Goal: Leave review/rating: Share an evaluation or opinion about a product, service, or content

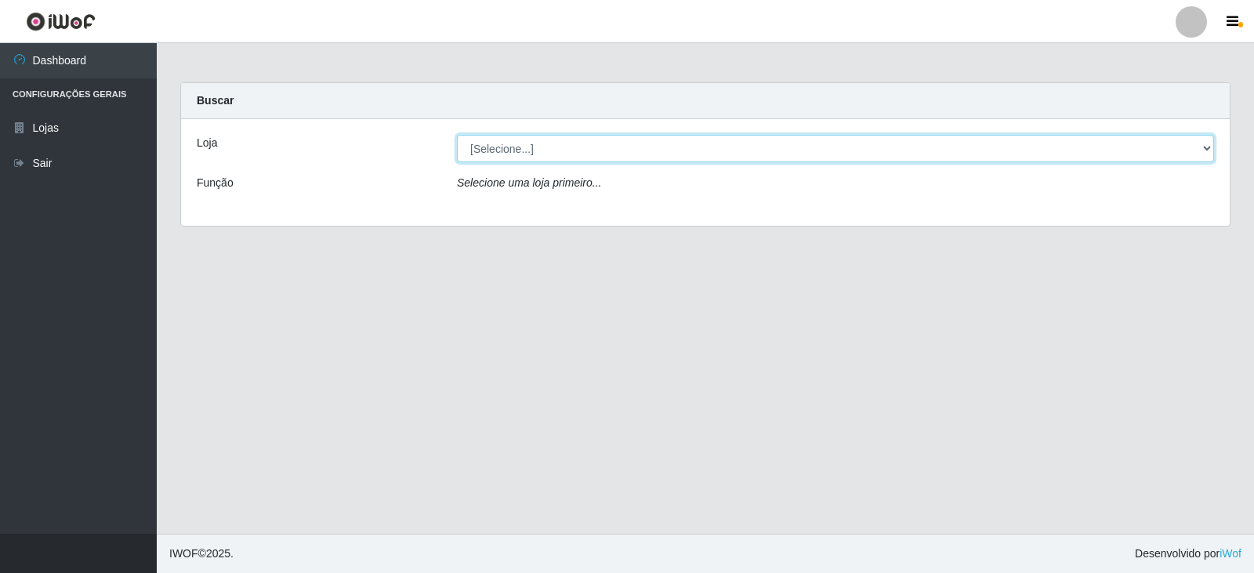
click at [533, 152] on select "[Selecione...] Queiroz Atacadão - Catolé do Rocha" at bounding box center [835, 148] width 757 height 27
select select "500"
click at [457, 135] on select "[Selecione...] Queiroz Atacadão - Catolé do Rocha" at bounding box center [835, 148] width 757 height 27
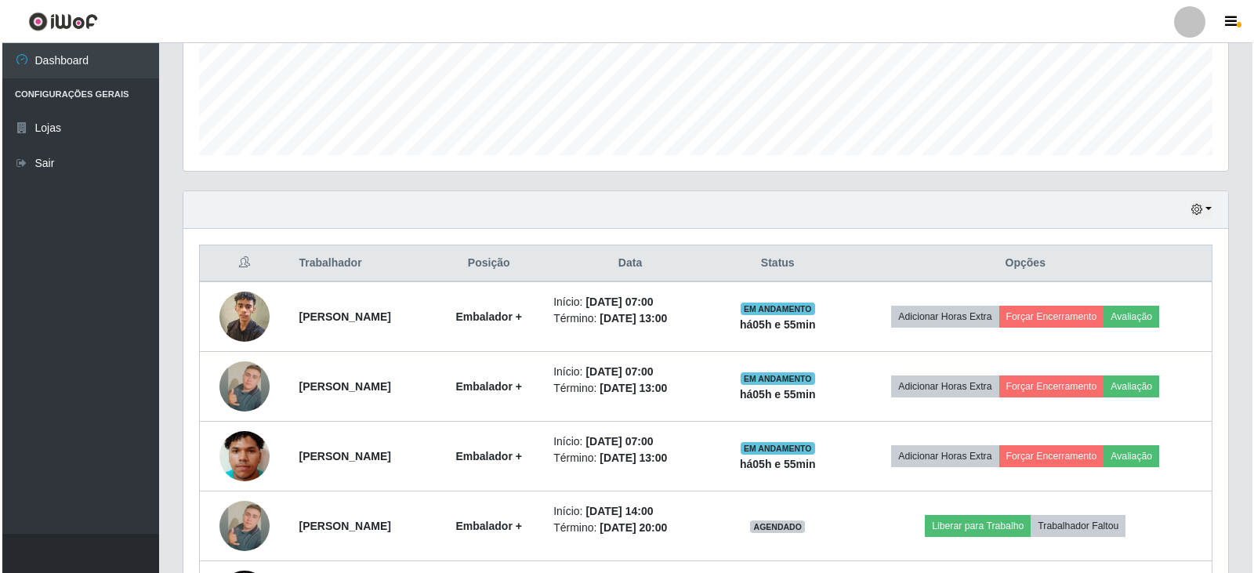
scroll to position [538, 0]
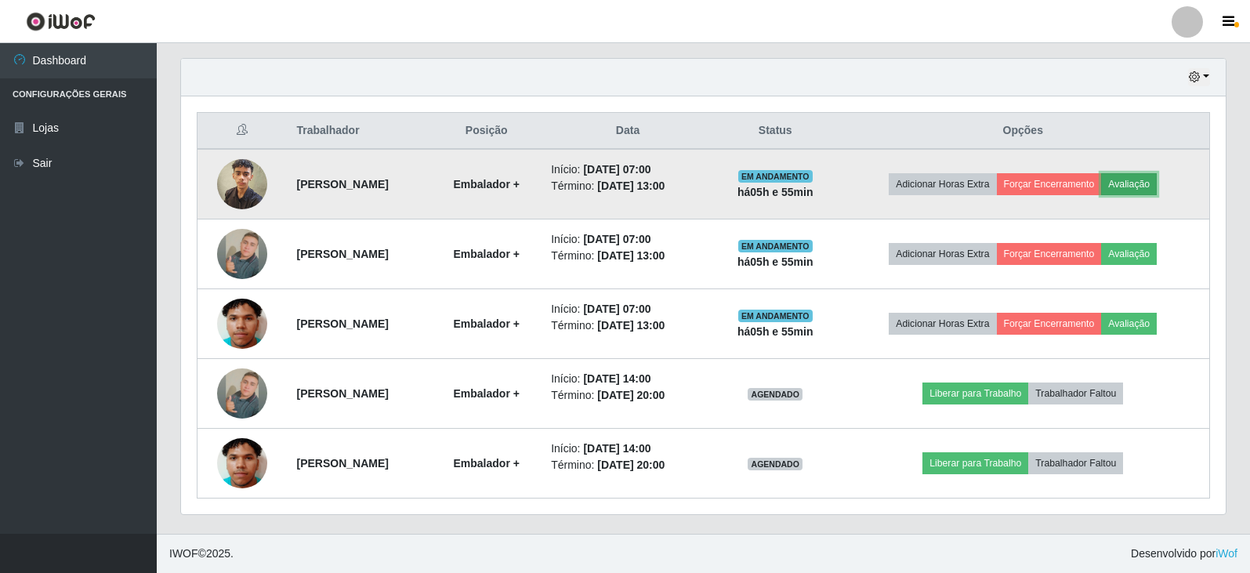
click at [1146, 180] on button "Avaliação" at bounding box center [1129, 184] width 56 height 22
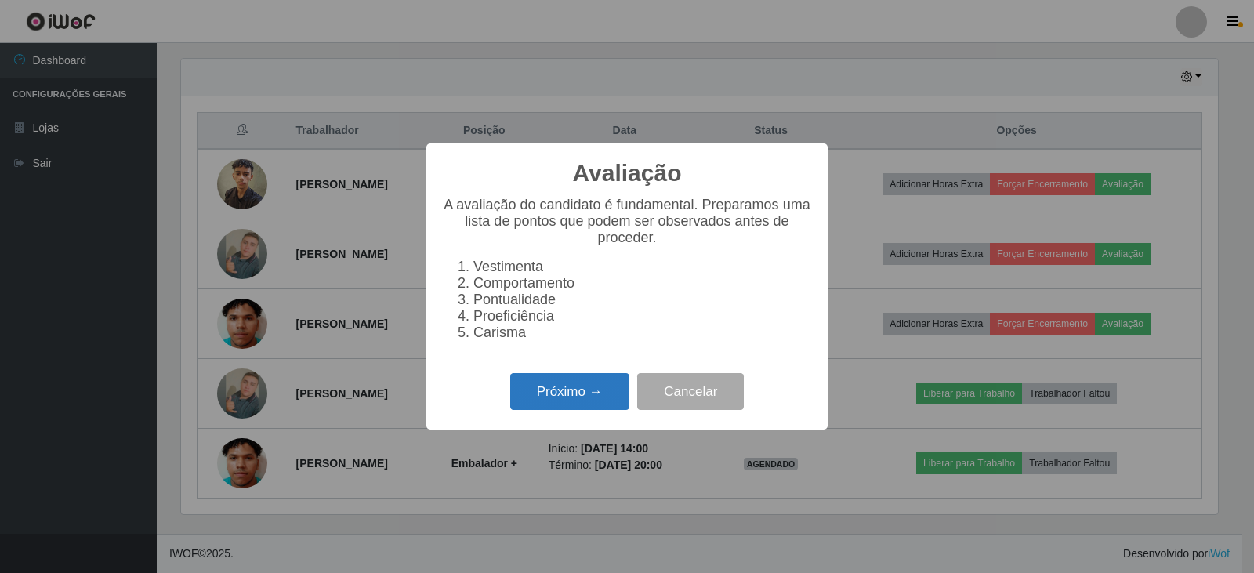
click at [588, 389] on button "Próximo →" at bounding box center [569, 391] width 119 height 37
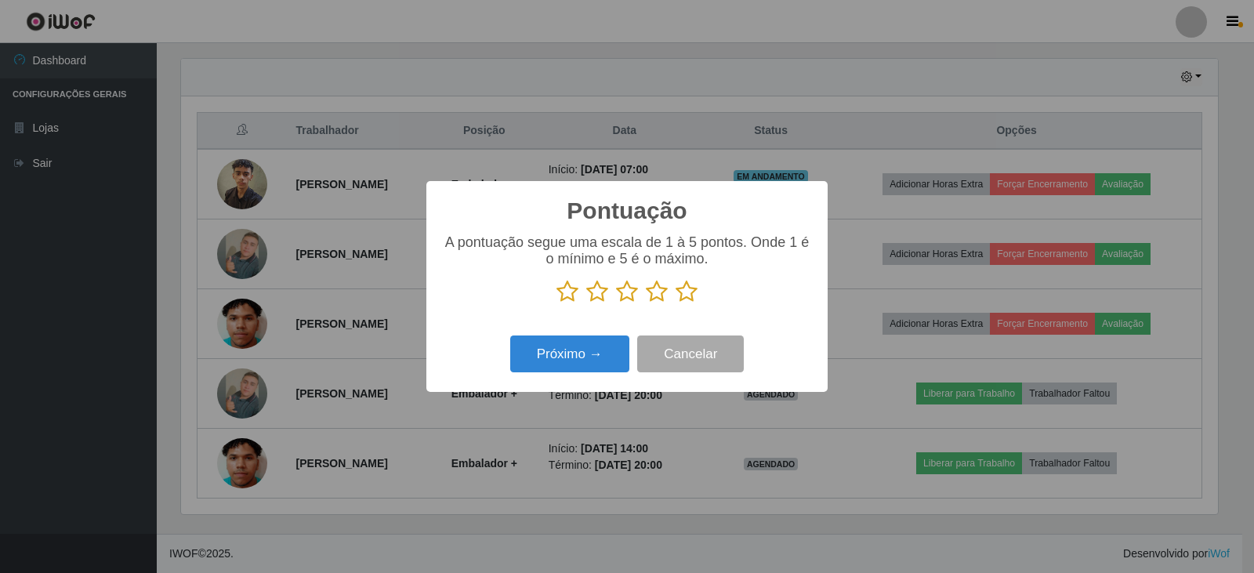
drag, startPoint x: 703, startPoint y: 291, endPoint x: 686, endPoint y: 298, distance: 18.6
click at [700, 293] on p at bounding box center [627, 292] width 370 height 24
click at [686, 298] on icon at bounding box center [686, 292] width 22 height 24
click at [675, 303] on input "radio" at bounding box center [675, 303] width 0 height 0
click at [609, 347] on button "Próximo →" at bounding box center [569, 353] width 119 height 37
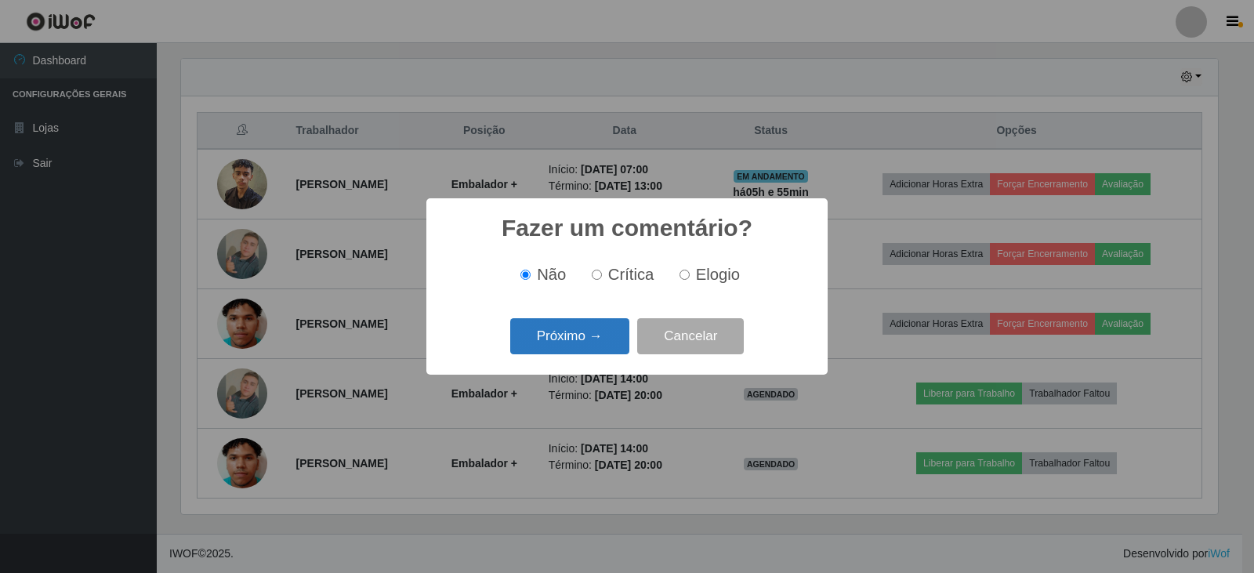
click at [602, 342] on button "Próximo →" at bounding box center [569, 336] width 119 height 37
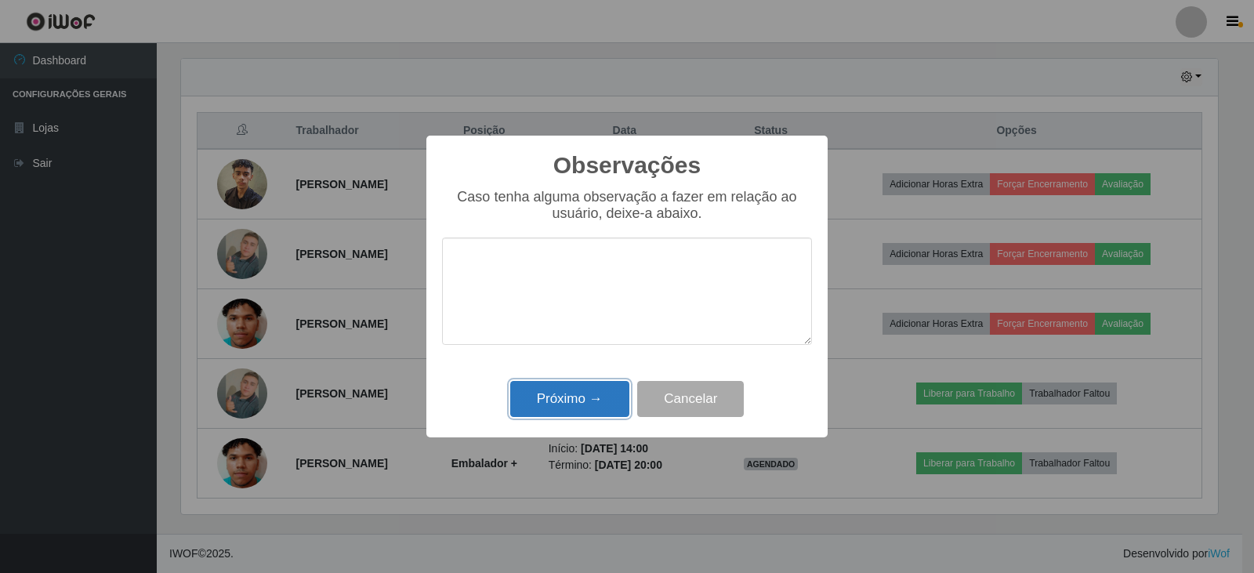
click at [575, 405] on button "Próximo →" at bounding box center [569, 399] width 119 height 37
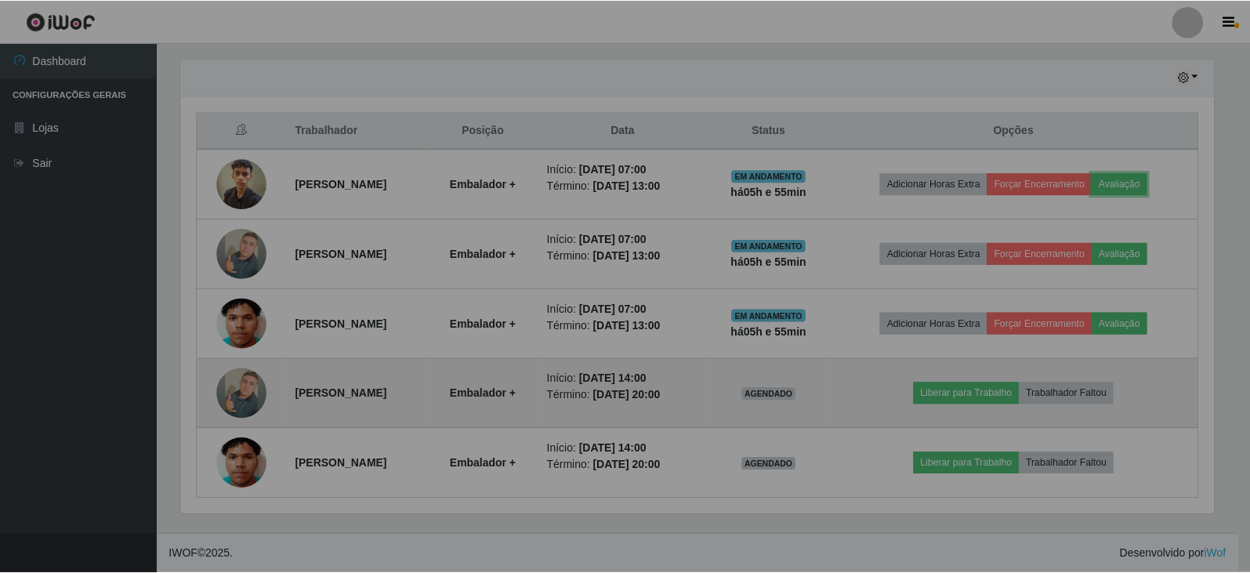
scroll to position [325, 1045]
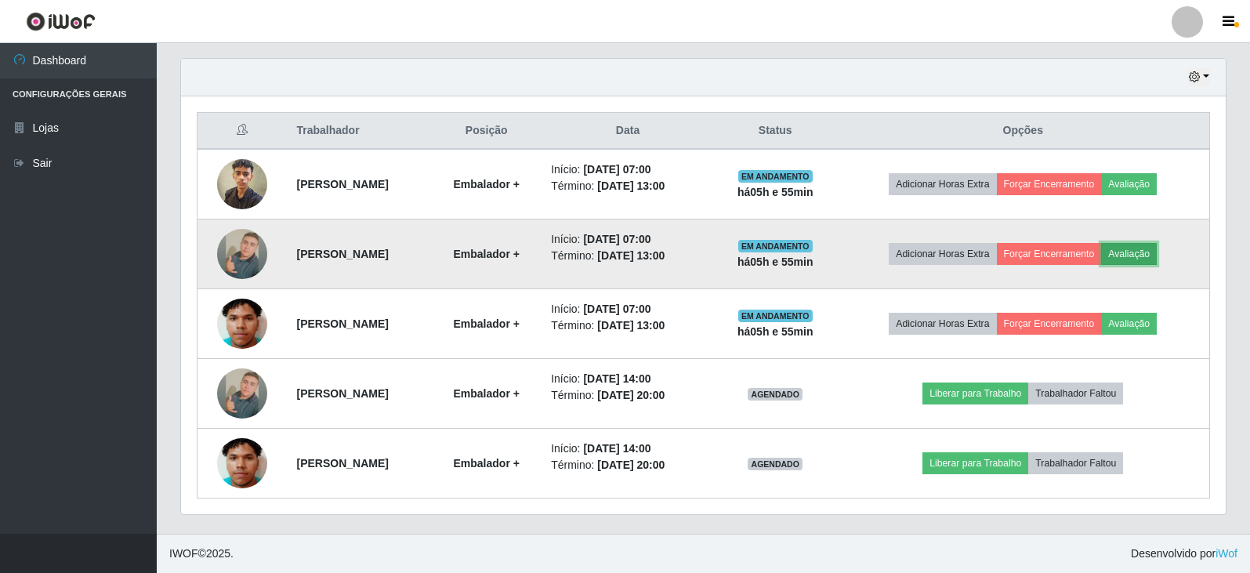
click at [1148, 252] on button "Avaliação" at bounding box center [1129, 254] width 56 height 22
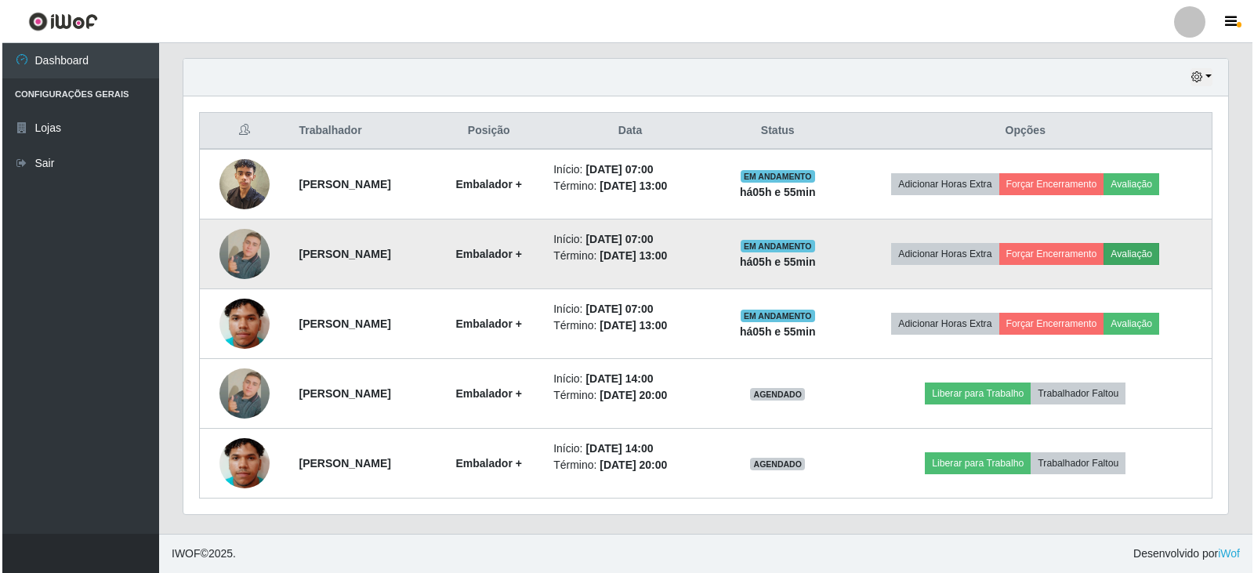
scroll to position [325, 1037]
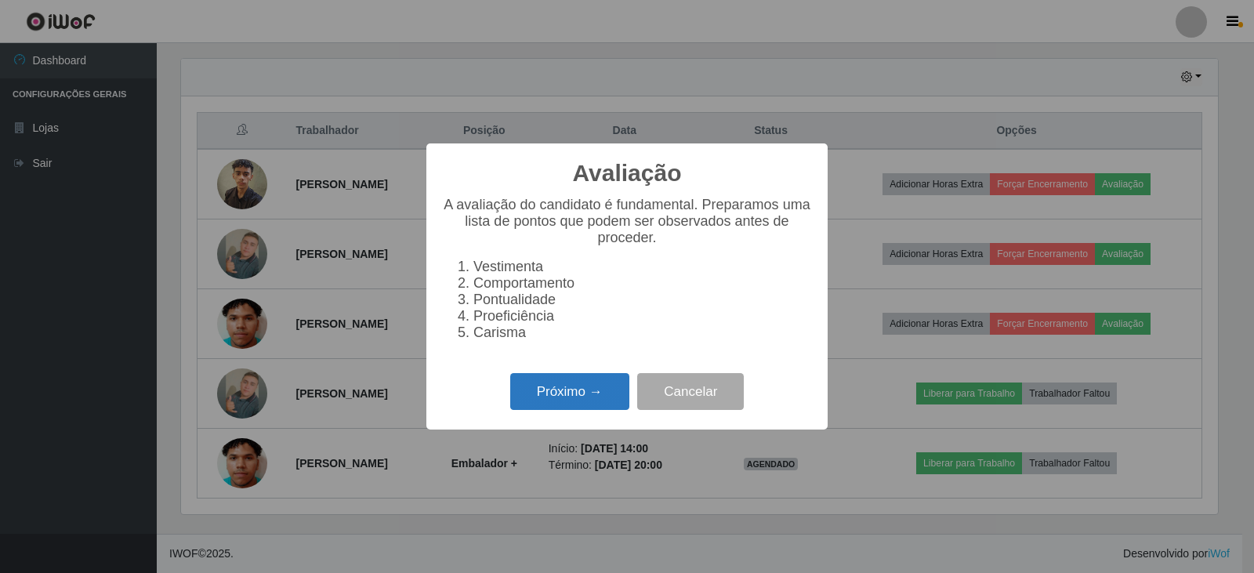
click at [574, 389] on button "Próximo →" at bounding box center [569, 391] width 119 height 37
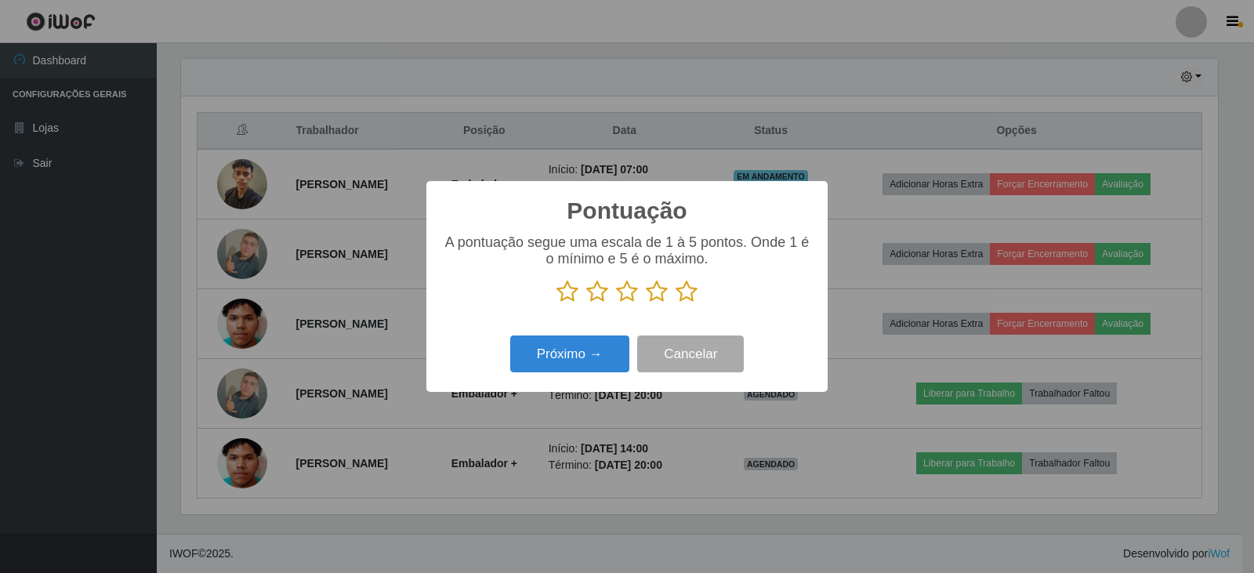
scroll to position [783259, 782547]
click at [686, 300] on icon at bounding box center [686, 292] width 22 height 24
click at [675, 303] on input "radio" at bounding box center [675, 303] width 0 height 0
click at [584, 350] on button "Próximo →" at bounding box center [569, 353] width 119 height 37
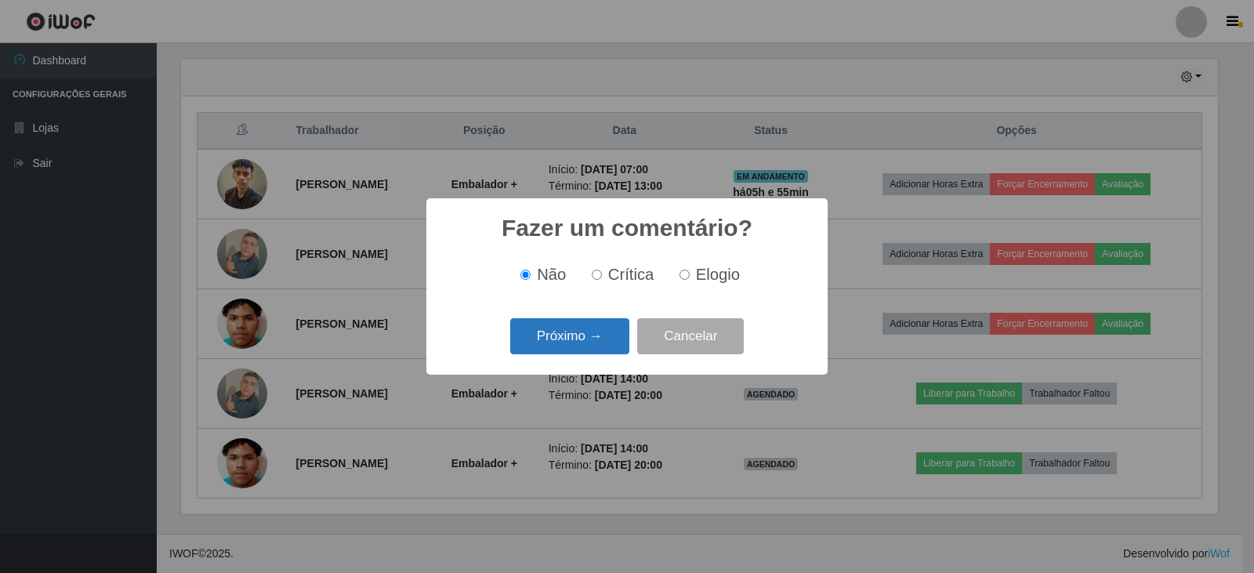
click at [559, 350] on button "Próximo →" at bounding box center [569, 336] width 119 height 37
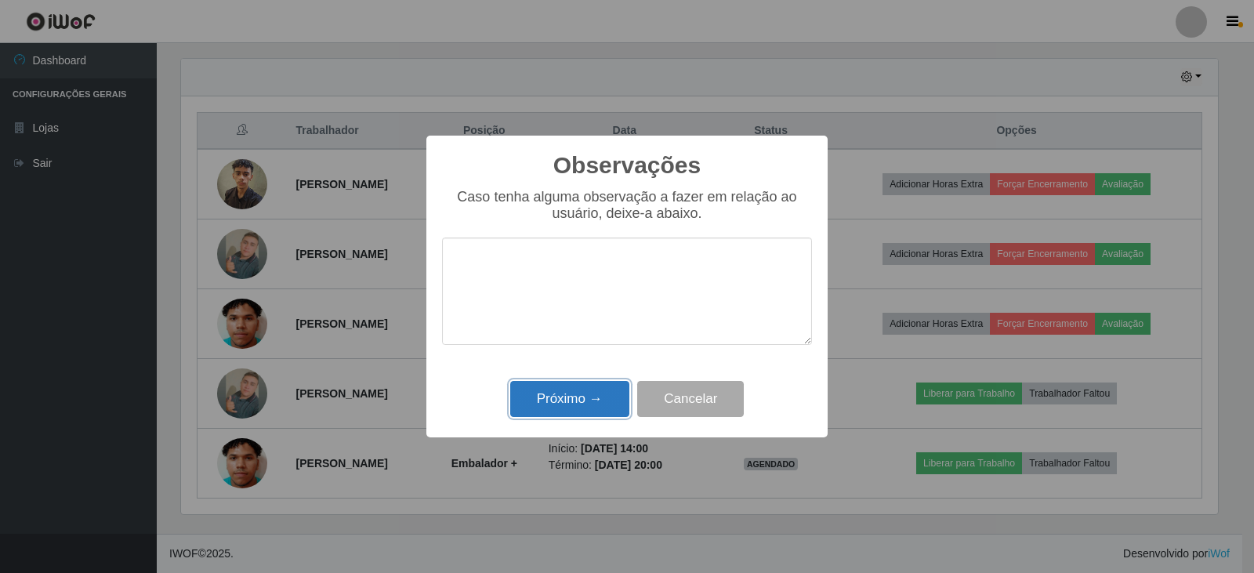
drag, startPoint x: 610, startPoint y: 393, endPoint x: 625, endPoint y: 388, distance: 15.1
click at [615, 392] on button "Próximo →" at bounding box center [569, 399] width 119 height 37
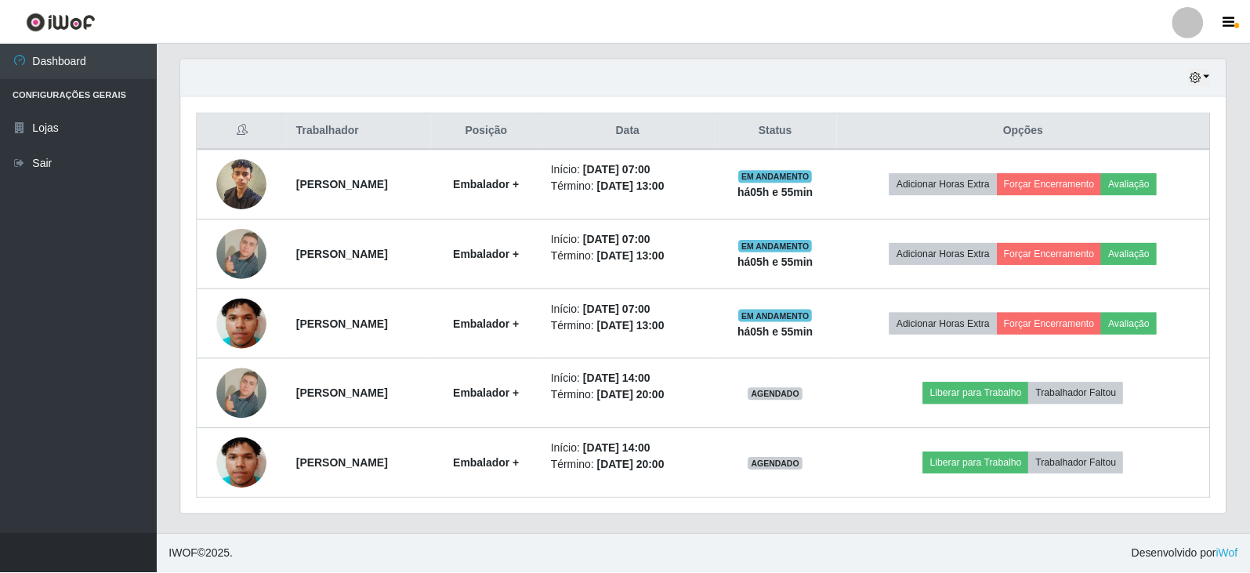
scroll to position [325, 1045]
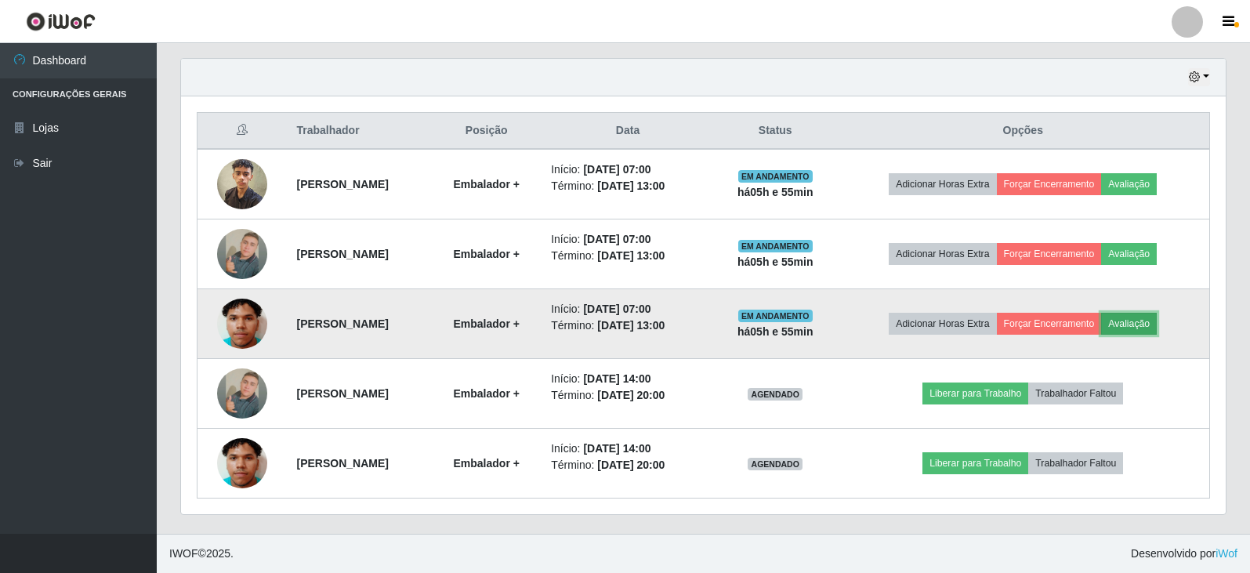
click at [1142, 320] on button "Avaliação" at bounding box center [1129, 324] width 56 height 22
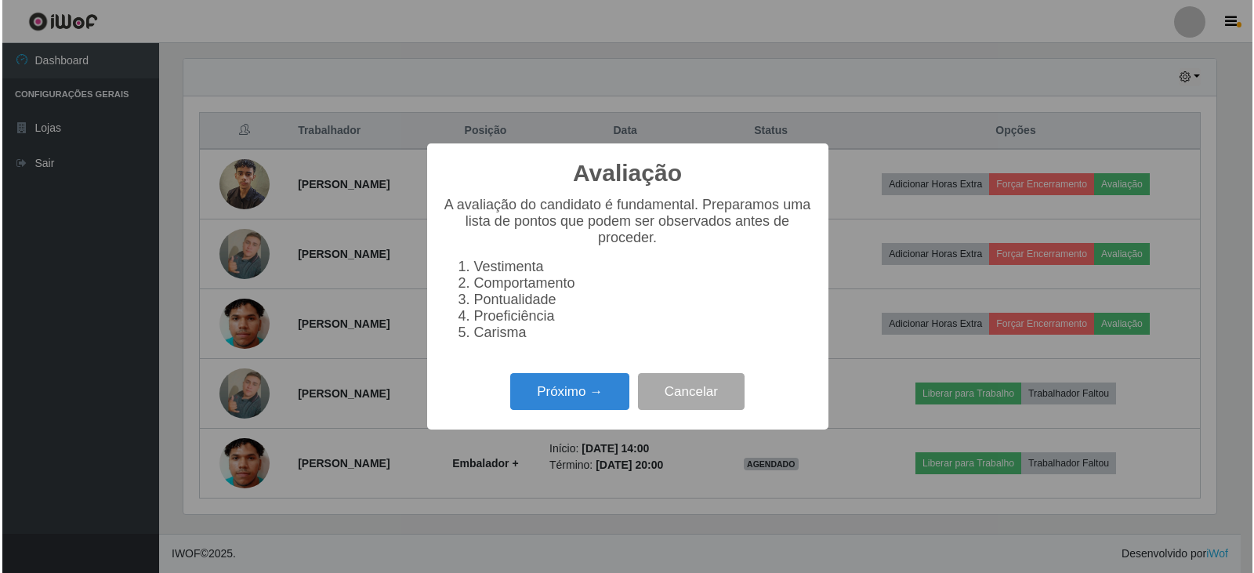
scroll to position [325, 1037]
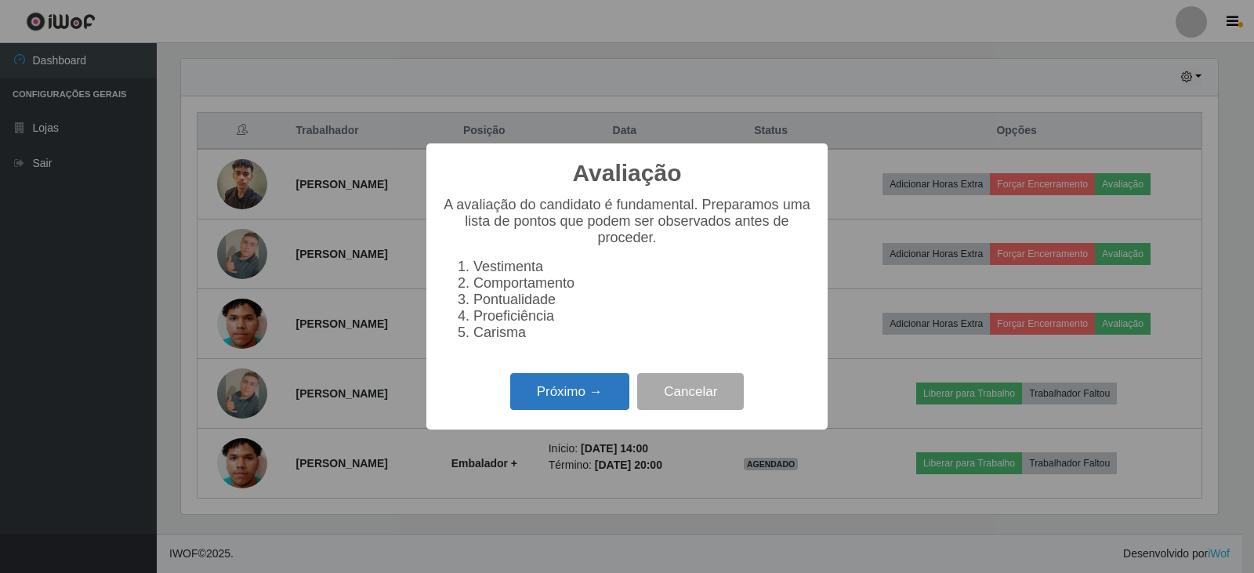
click at [606, 383] on button "Próximo →" at bounding box center [569, 391] width 119 height 37
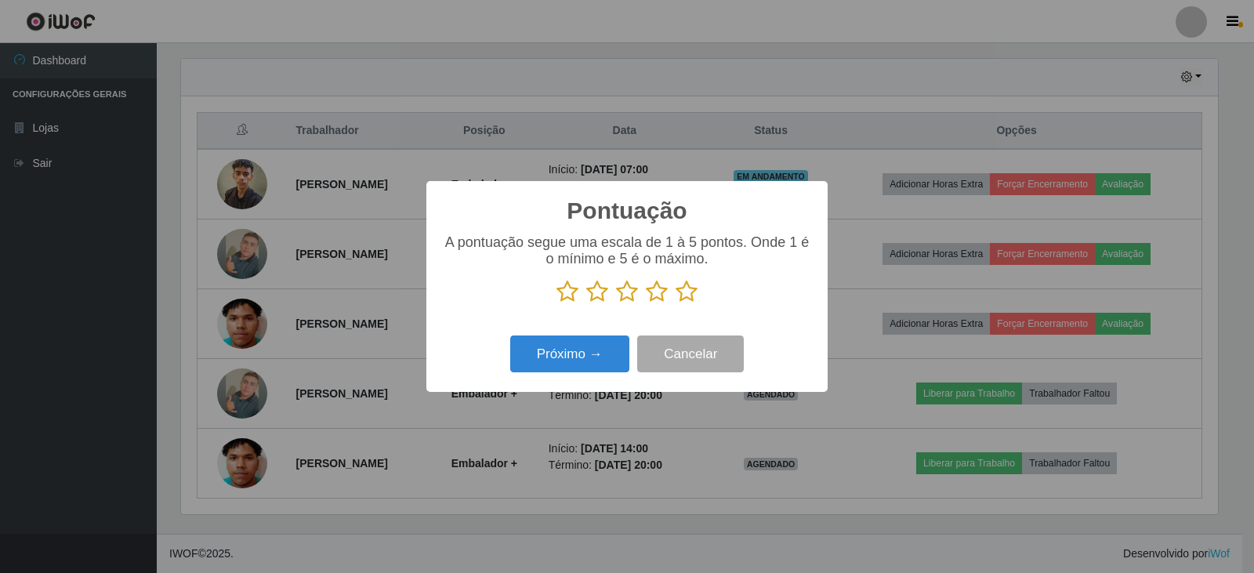
scroll to position [783259, 782547]
click at [664, 299] on icon at bounding box center [657, 292] width 22 height 24
click at [646, 303] on input "radio" at bounding box center [646, 303] width 0 height 0
click at [686, 299] on icon at bounding box center [686, 292] width 22 height 24
click at [675, 303] on input "radio" at bounding box center [675, 303] width 0 height 0
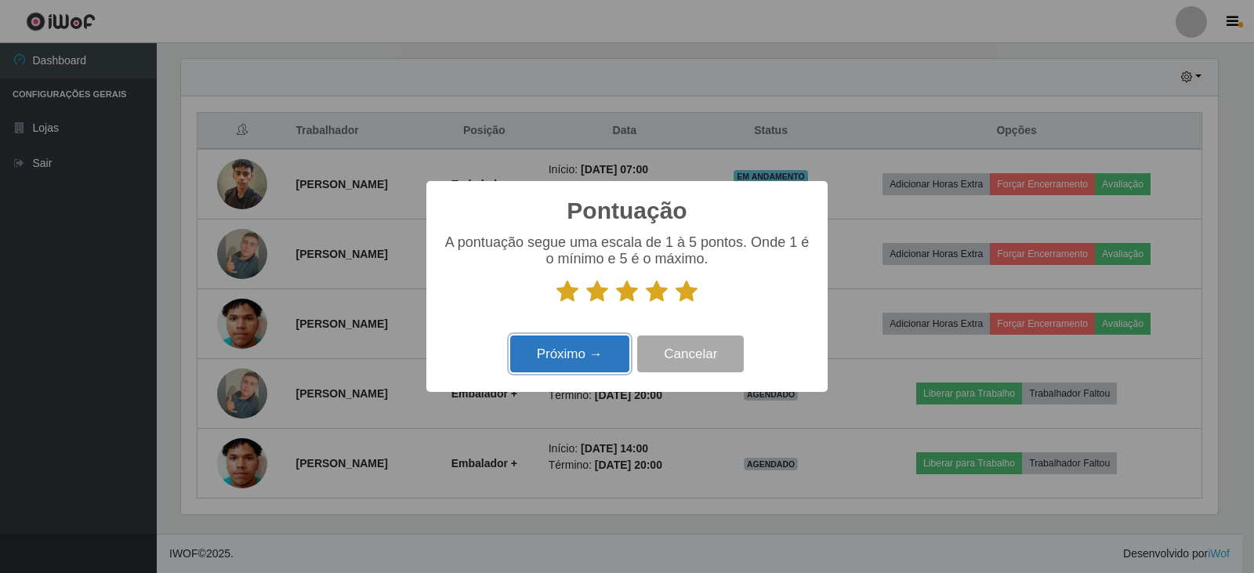
click at [612, 349] on button "Próximo →" at bounding box center [569, 353] width 119 height 37
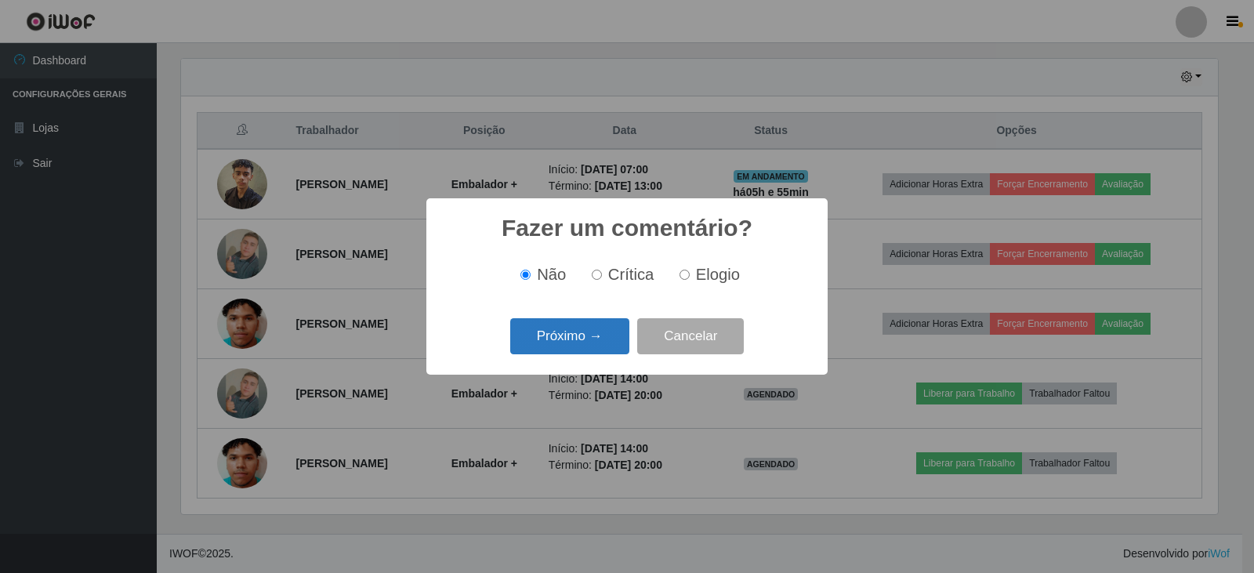
click at [621, 338] on button "Próximo →" at bounding box center [569, 336] width 119 height 37
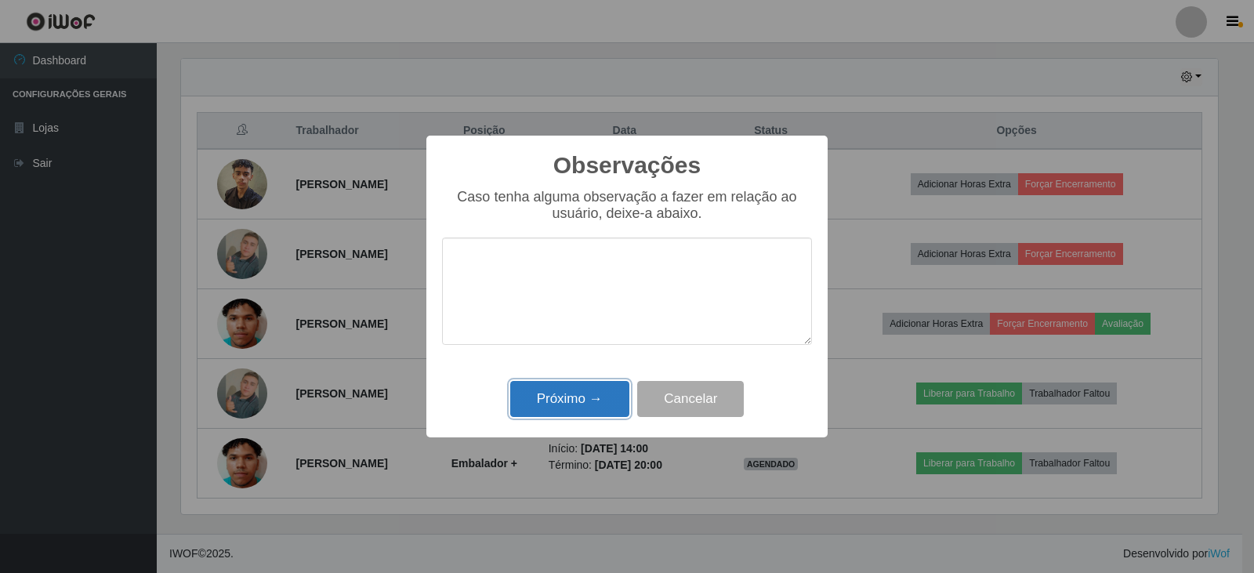
click at [592, 401] on button "Próximo →" at bounding box center [569, 399] width 119 height 37
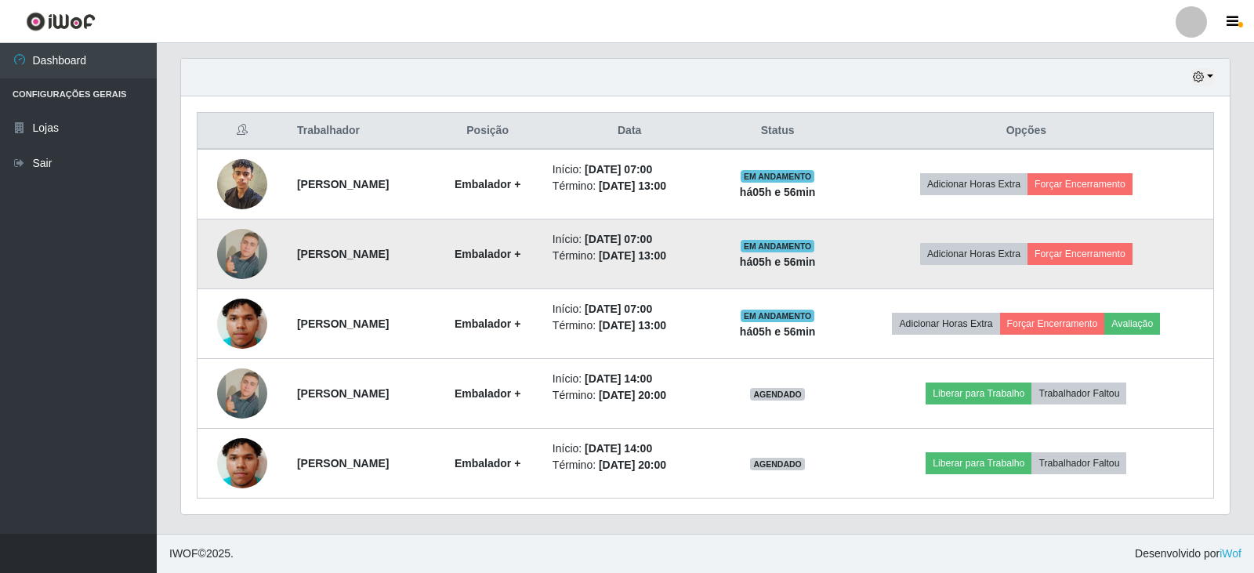
scroll to position [325, 1045]
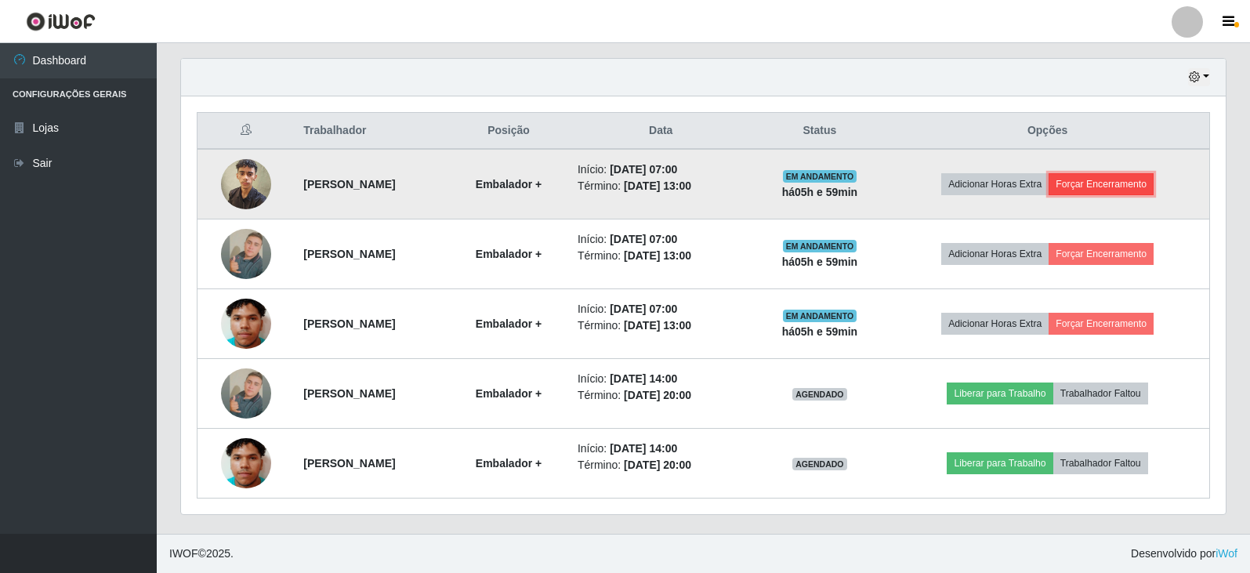
click at [1122, 186] on button "Forçar Encerramento" at bounding box center [1100, 184] width 105 height 22
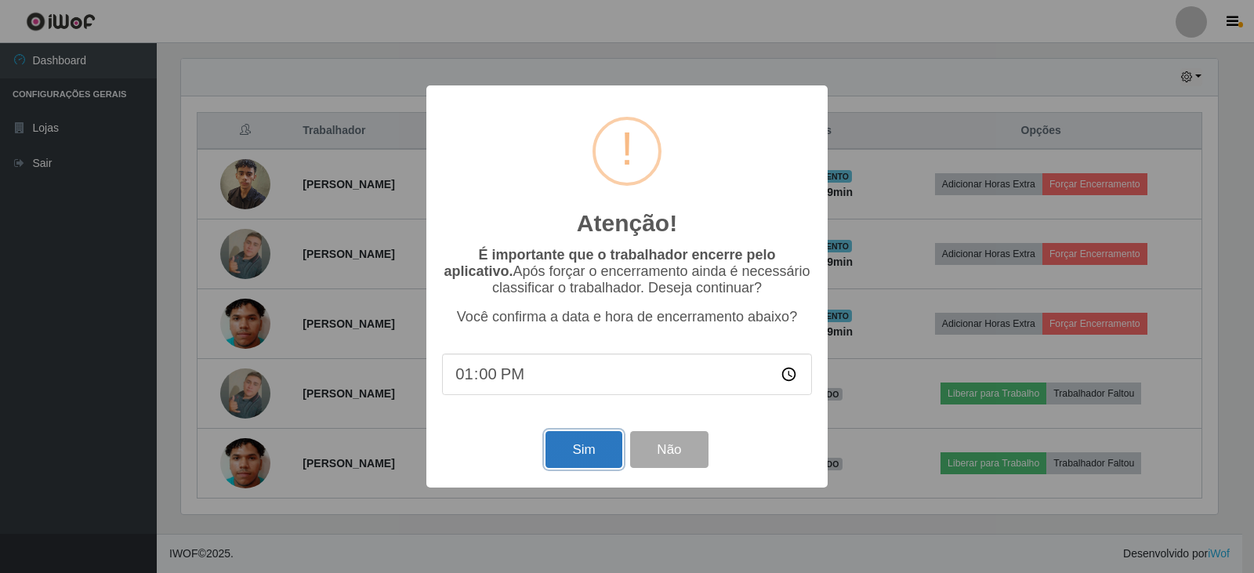
click at [596, 446] on button "Sim" at bounding box center [583, 449] width 76 height 37
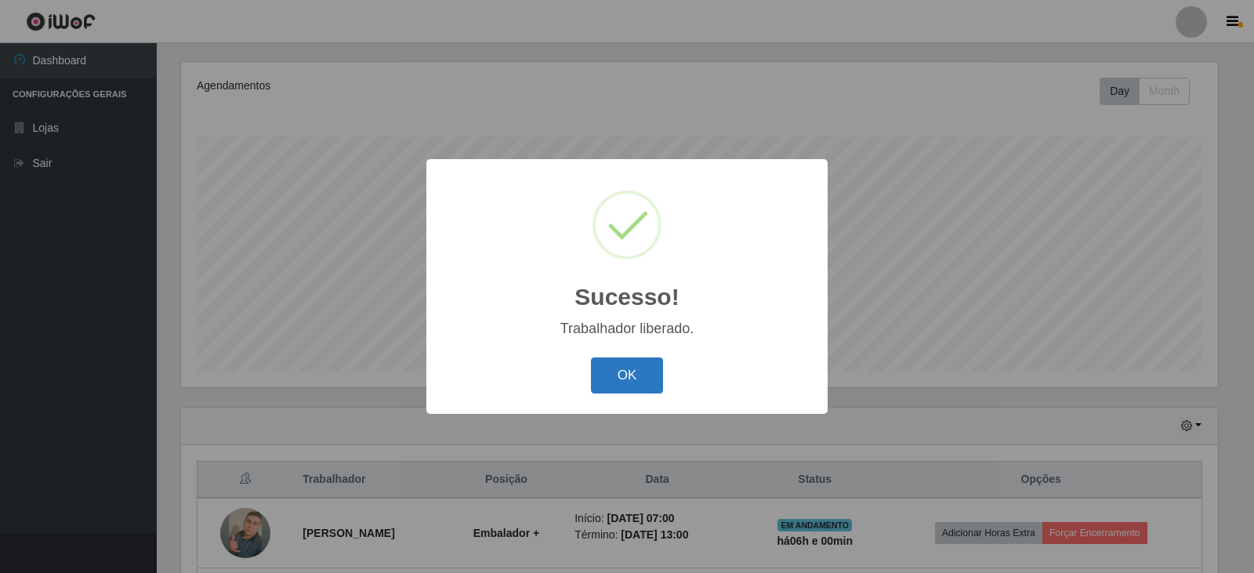
click at [617, 389] on button "OK" at bounding box center [627, 375] width 73 height 37
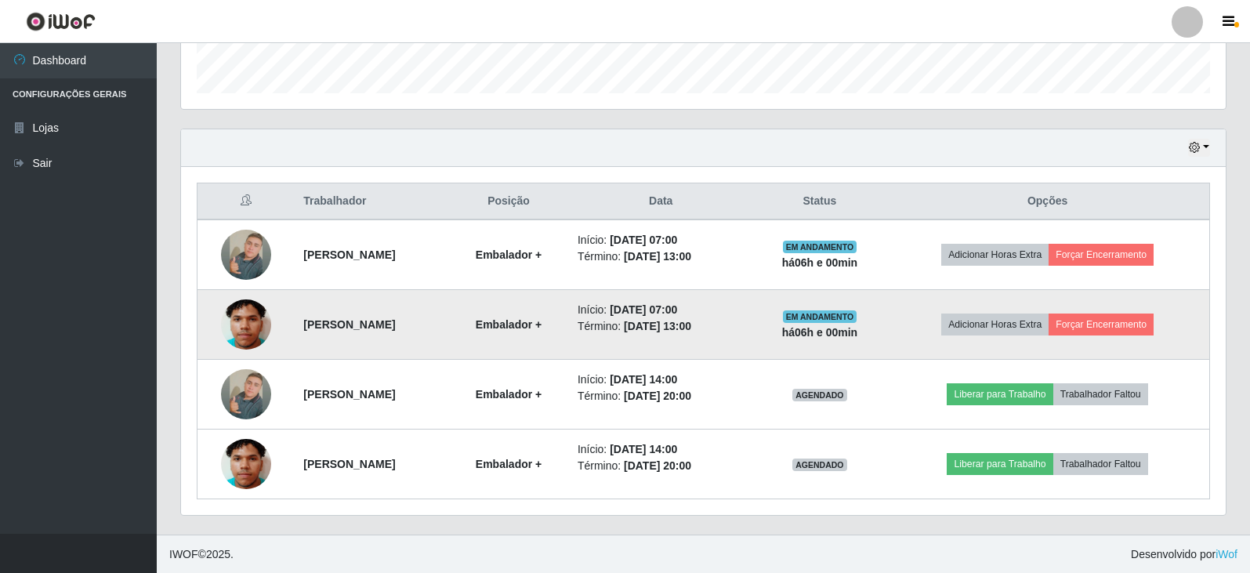
scroll to position [468, 0]
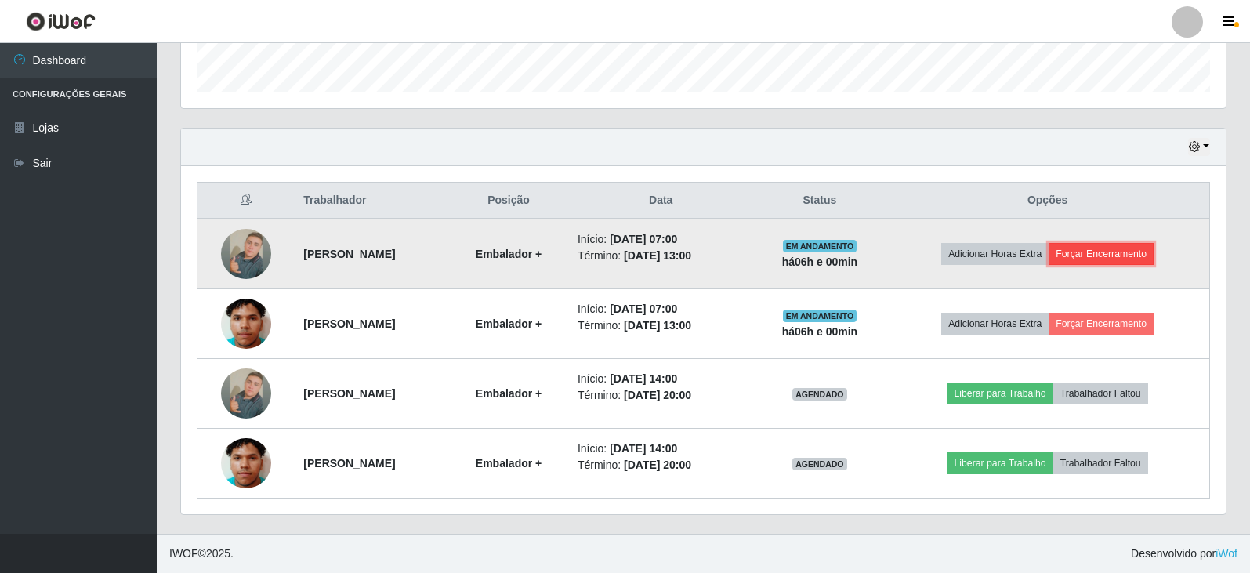
click at [1122, 253] on button "Forçar Encerramento" at bounding box center [1100, 254] width 105 height 22
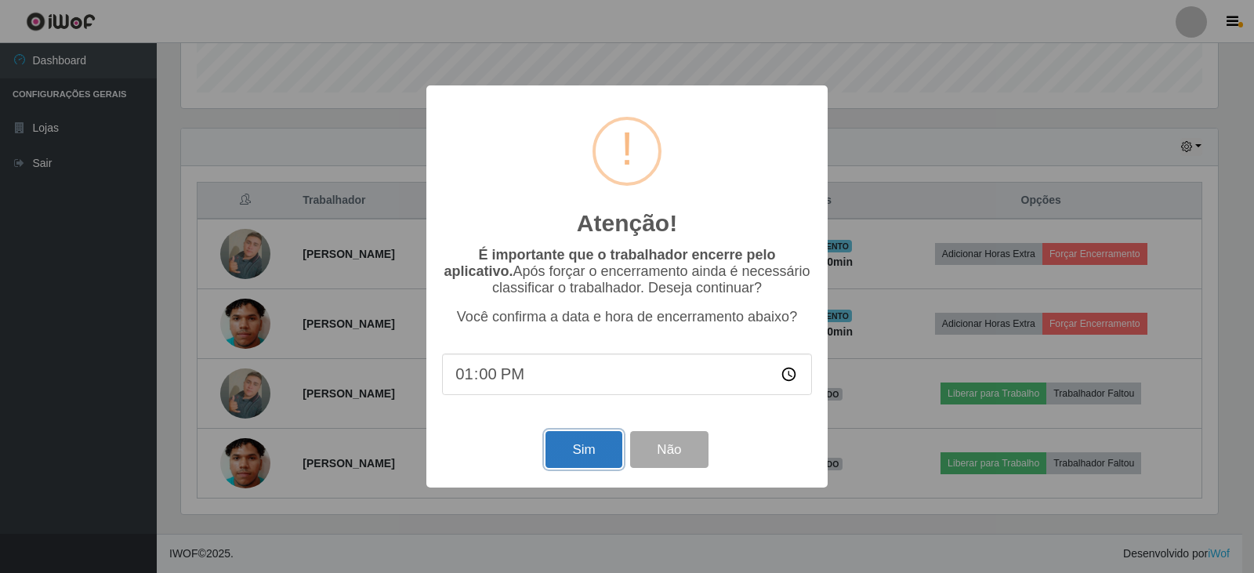
click at [601, 448] on button "Sim" at bounding box center [583, 449] width 76 height 37
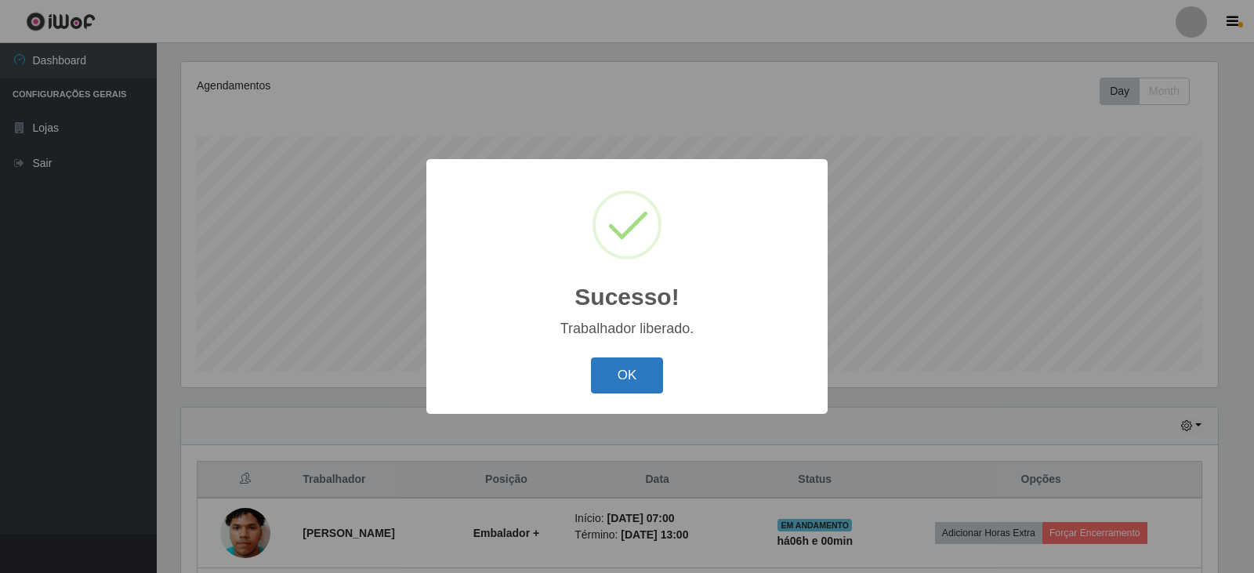
click at [603, 383] on button "OK" at bounding box center [627, 375] width 73 height 37
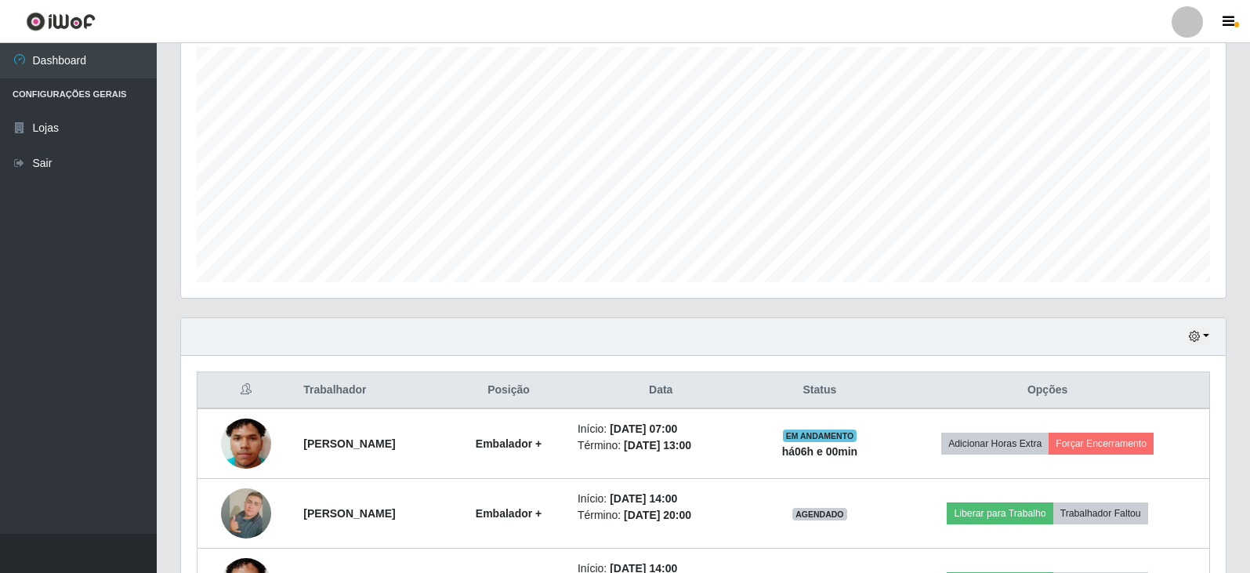
scroll to position [398, 0]
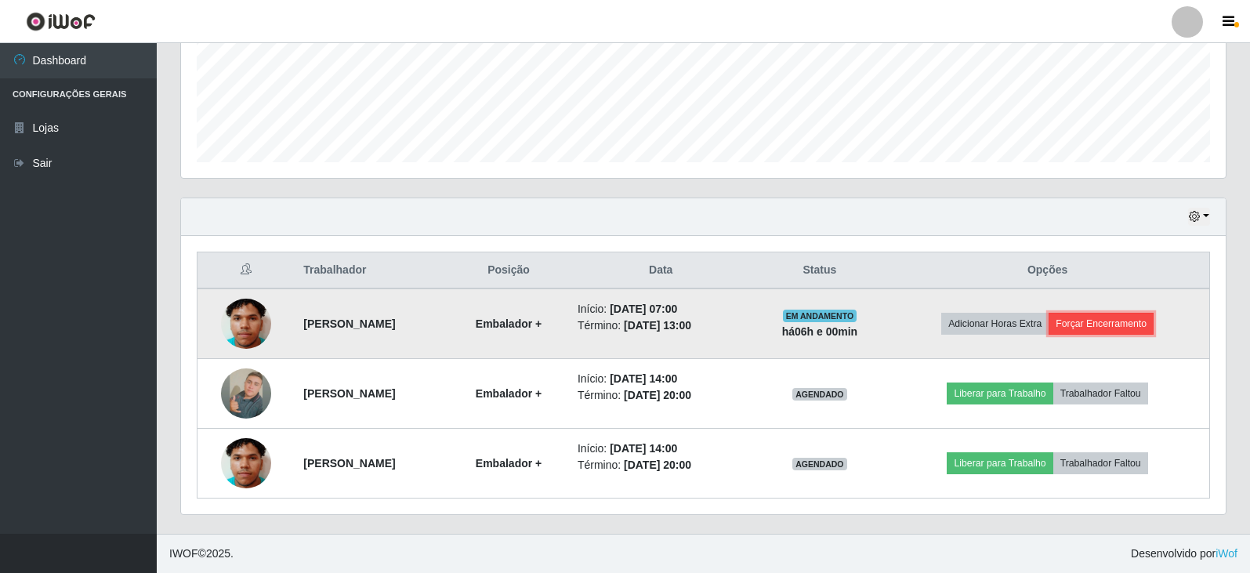
click at [1110, 319] on button "Forçar Encerramento" at bounding box center [1100, 324] width 105 height 22
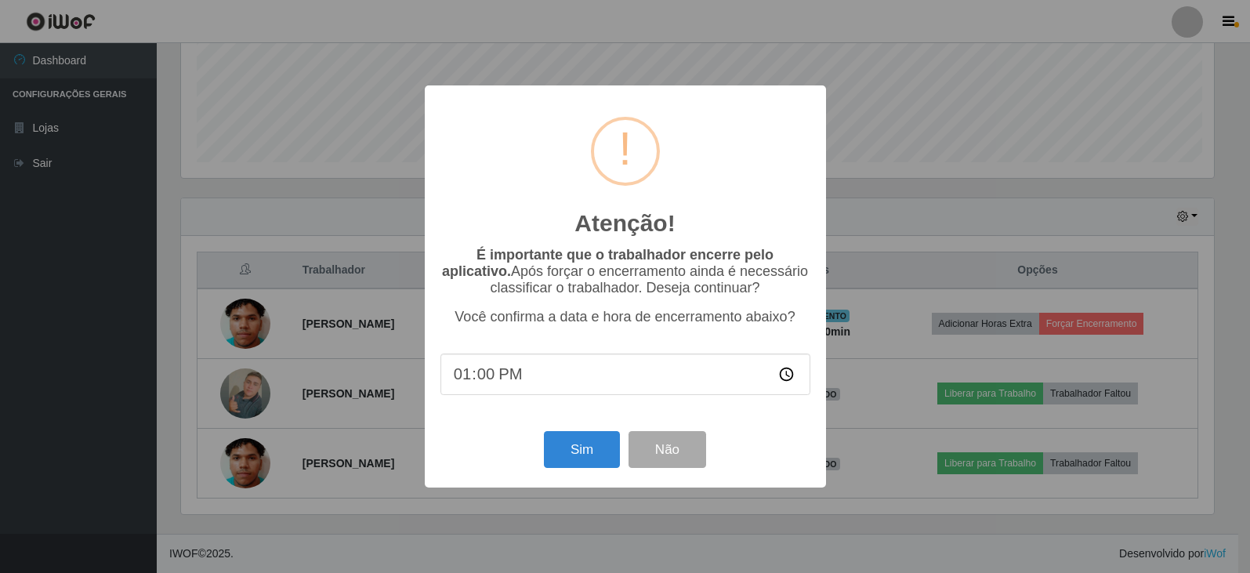
scroll to position [325, 1037]
click at [594, 451] on button "Sim" at bounding box center [583, 449] width 76 height 37
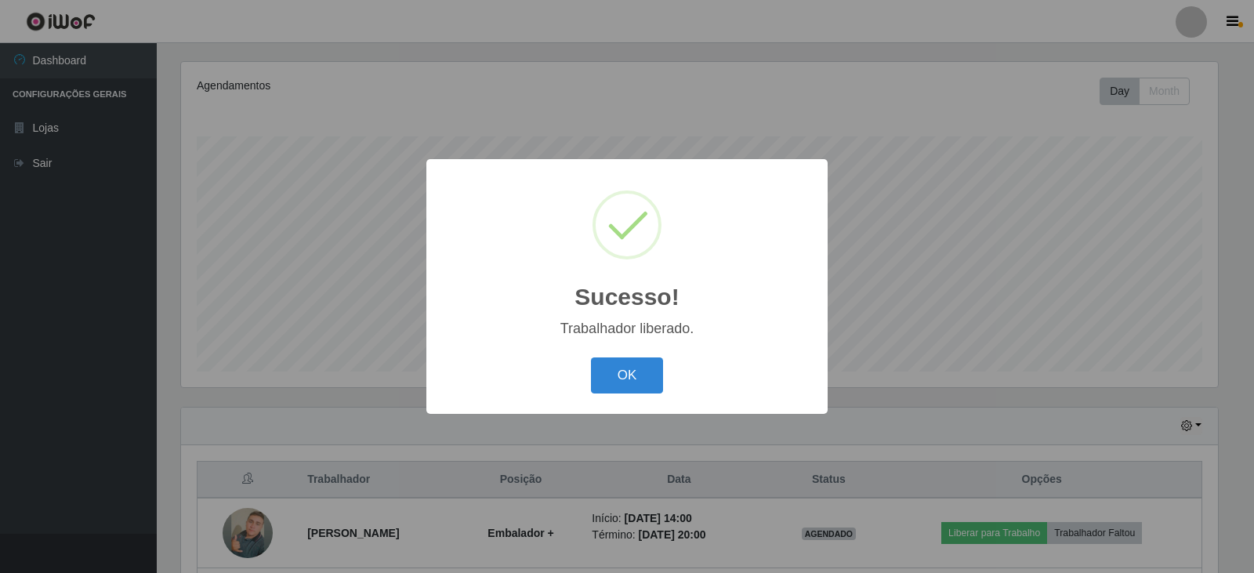
click at [625, 395] on div "OK Cancel" at bounding box center [627, 375] width 370 height 45
click at [626, 392] on button "OK" at bounding box center [627, 375] width 73 height 37
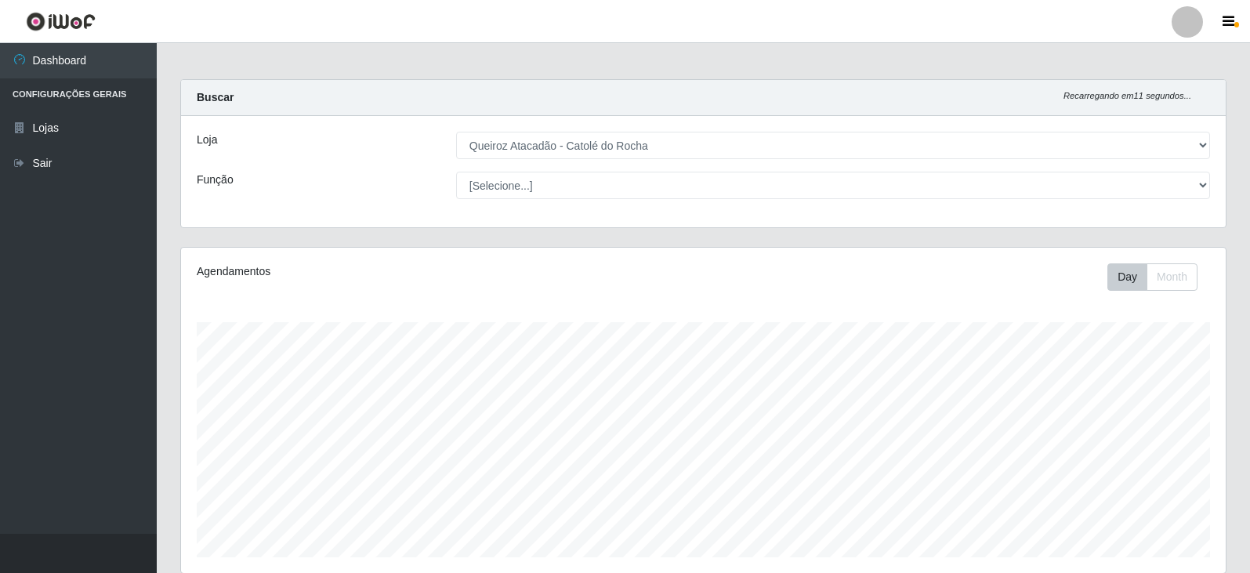
scroll to position [0, 0]
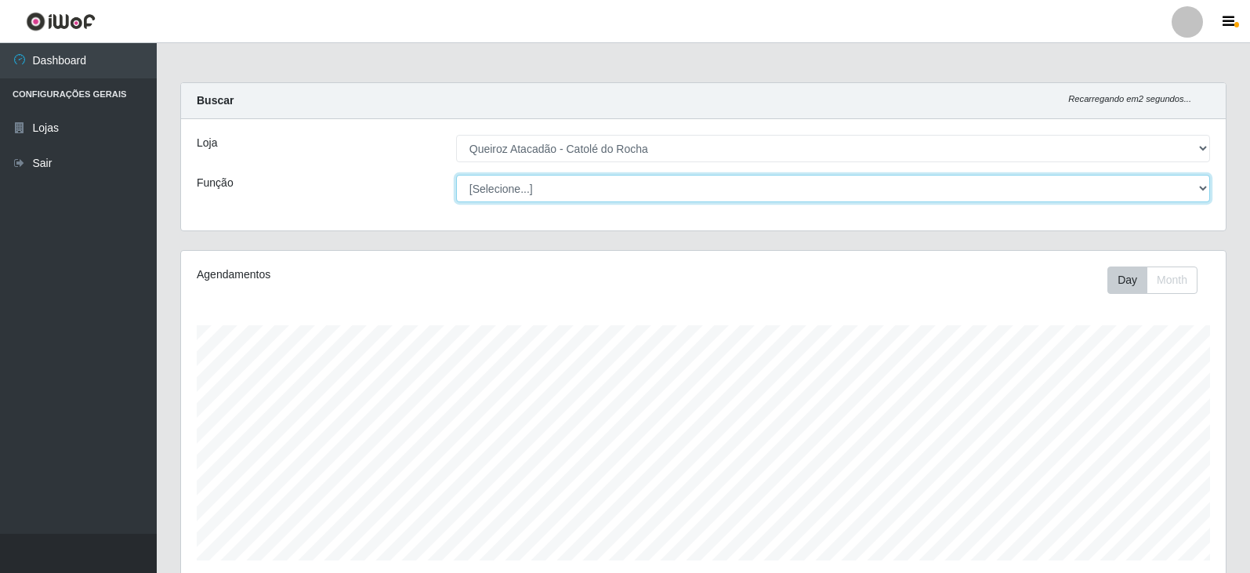
click at [1204, 186] on select "[Selecione...] Embalador Embalador + Embalador ++ Repositor Repositor + Reposit…" at bounding box center [833, 188] width 754 height 27
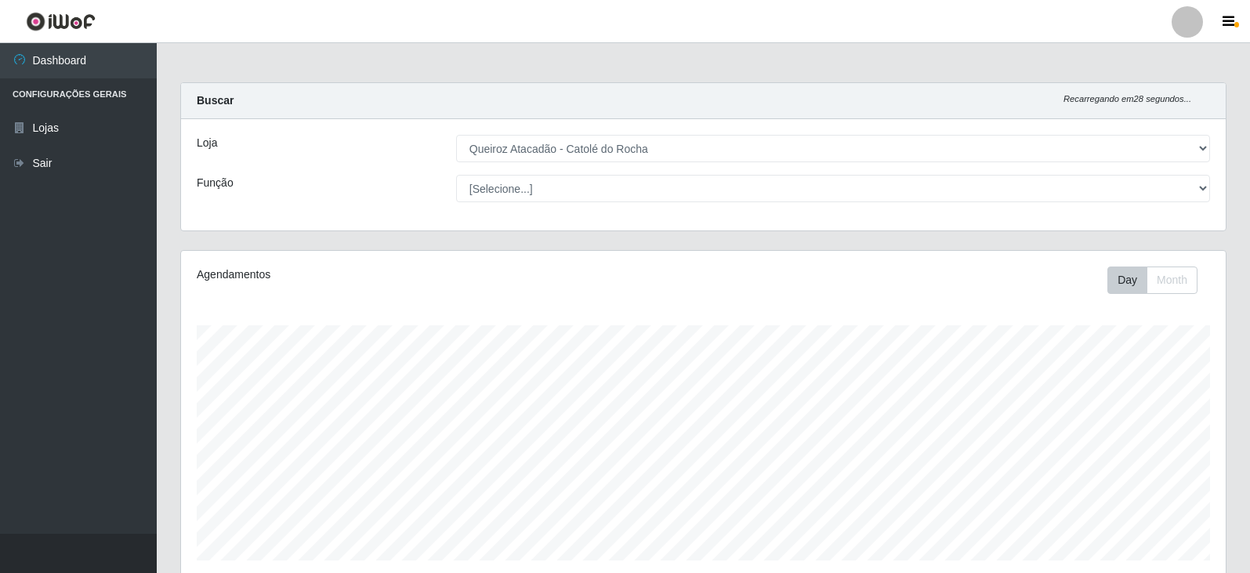
click at [312, 145] on div "Loja" at bounding box center [314, 148] width 259 height 27
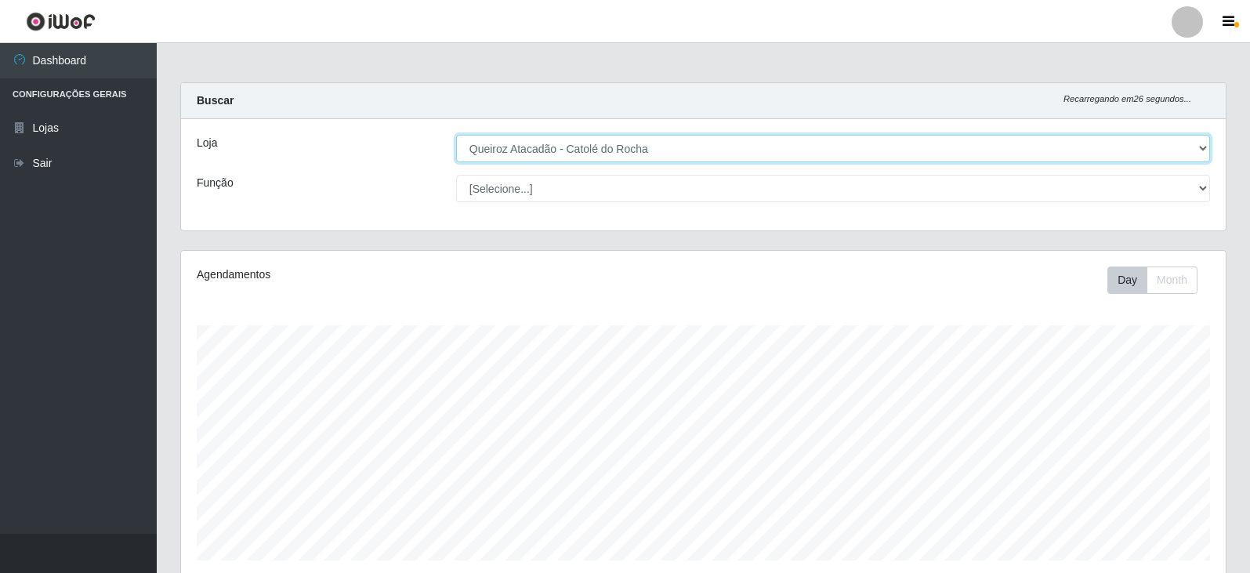
click at [1204, 157] on select "[Selecione...] Queiroz Atacadão - Catolé do Rocha" at bounding box center [833, 148] width 754 height 27
click at [456, 135] on select "[Selecione...] Queiroz Atacadão - Catolé do Rocha" at bounding box center [833, 148] width 754 height 27
